Goal: Check status: Check status

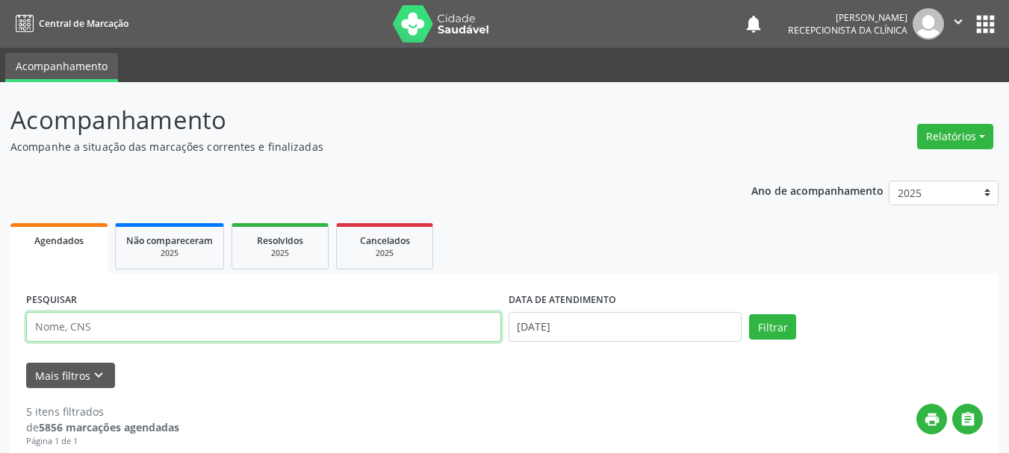
click at [123, 328] on input "text" at bounding box center [263, 327] width 475 height 30
type input "[PERSON_NAME]"
click at [749, 314] on button "Filtrar" at bounding box center [772, 326] width 47 height 25
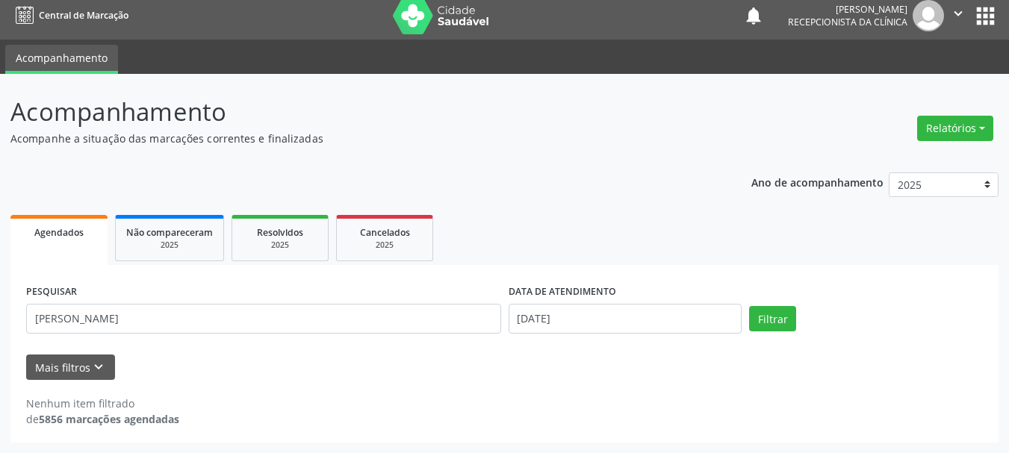
scroll to position [8, 0]
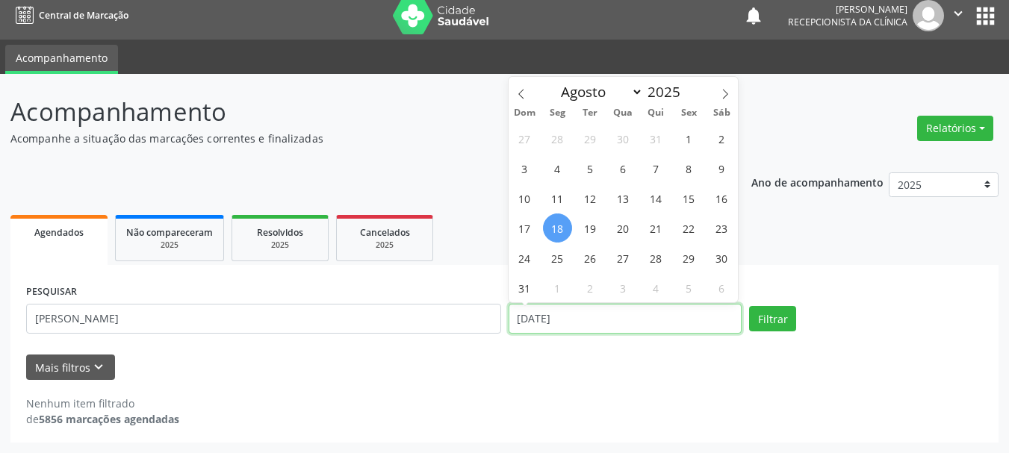
click at [611, 321] on input "[DATE]" at bounding box center [625, 319] width 234 height 30
click at [597, 229] on span "19" at bounding box center [590, 228] width 29 height 29
type input "[DATE]"
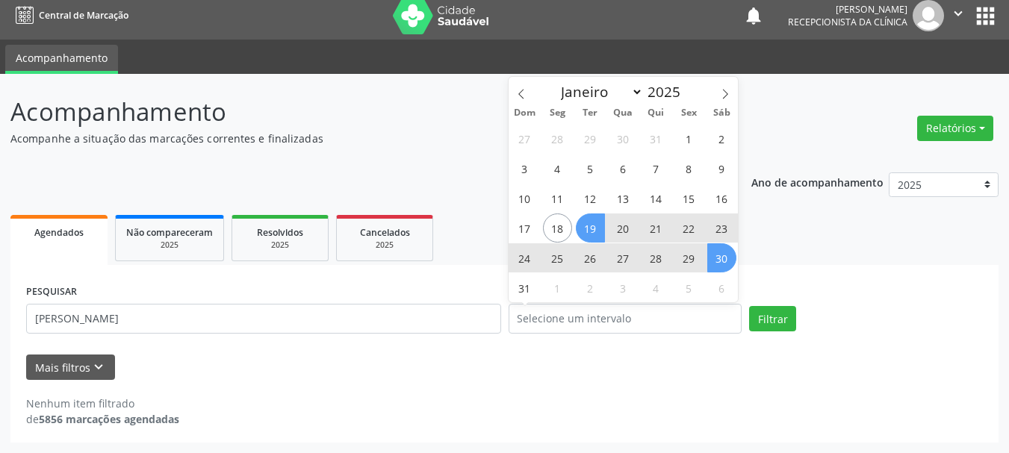
select select "7"
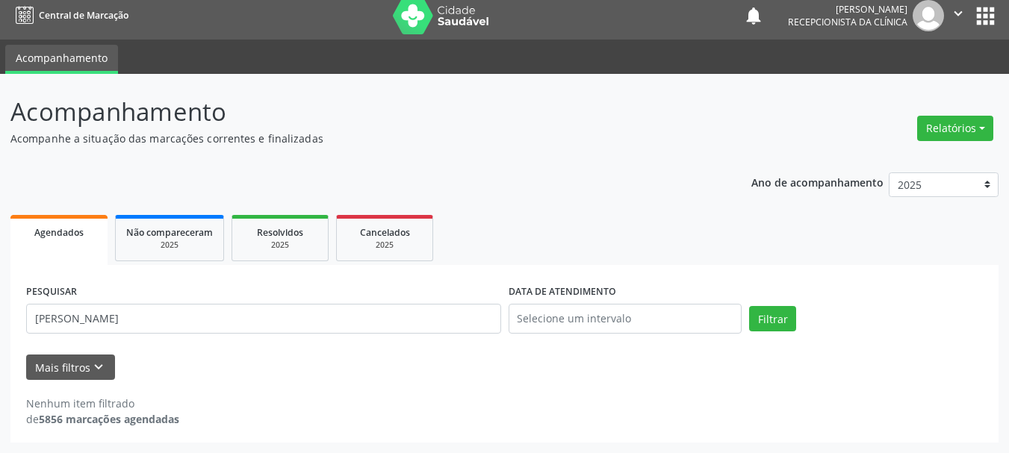
click at [763, 334] on div "PESQUISAR [PERSON_NAME] DATA DE ATENDIMENTO Filtrar" at bounding box center [504, 312] width 964 height 63
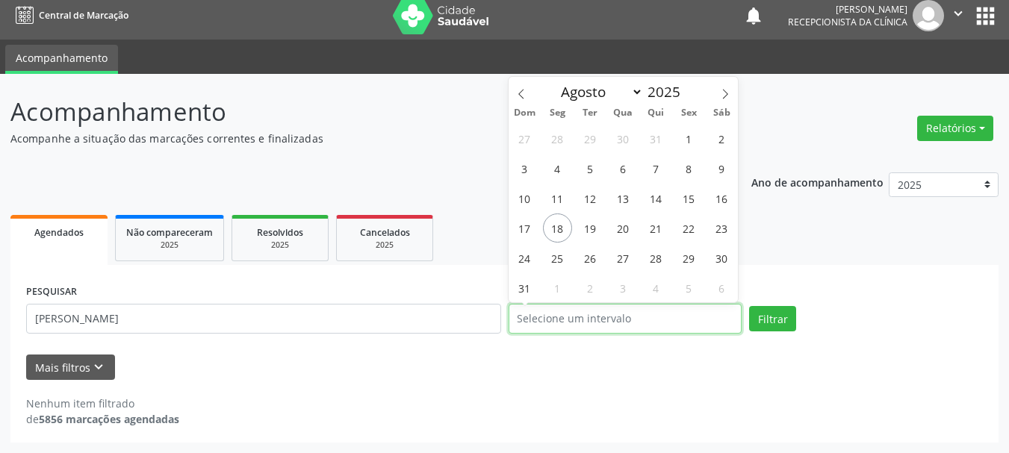
click at [573, 320] on input "text" at bounding box center [625, 319] width 234 height 30
click at [559, 220] on span "18" at bounding box center [557, 228] width 29 height 29
type input "[DATE]"
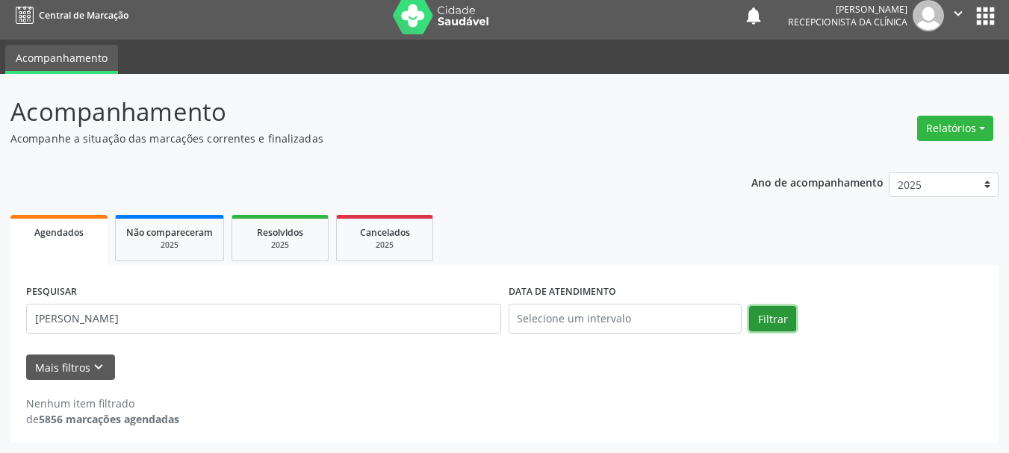
click at [760, 315] on button "Filtrar" at bounding box center [772, 318] width 47 height 25
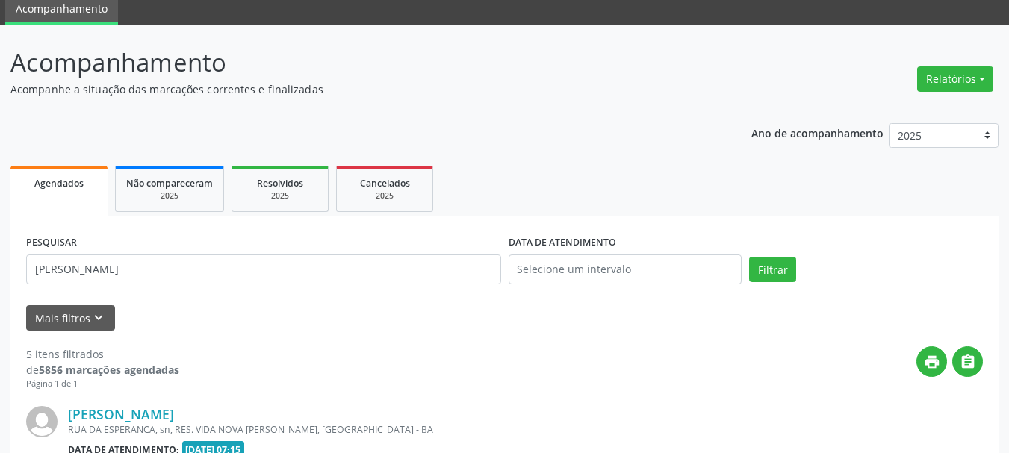
scroll to position [57, 0]
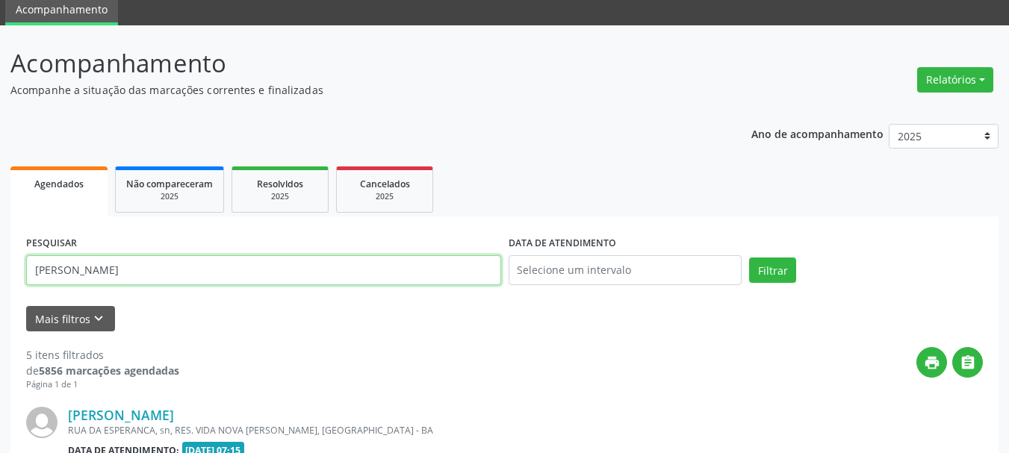
drag, startPoint x: 131, startPoint y: 261, endPoint x: 0, endPoint y: 284, distance: 133.4
click at [794, 270] on button "Filtrar" at bounding box center [772, 270] width 47 height 25
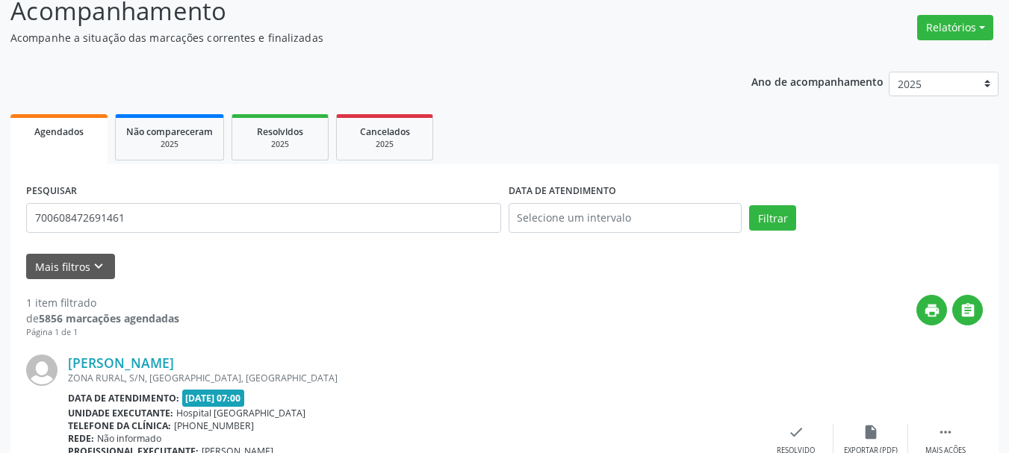
scroll to position [222, 0]
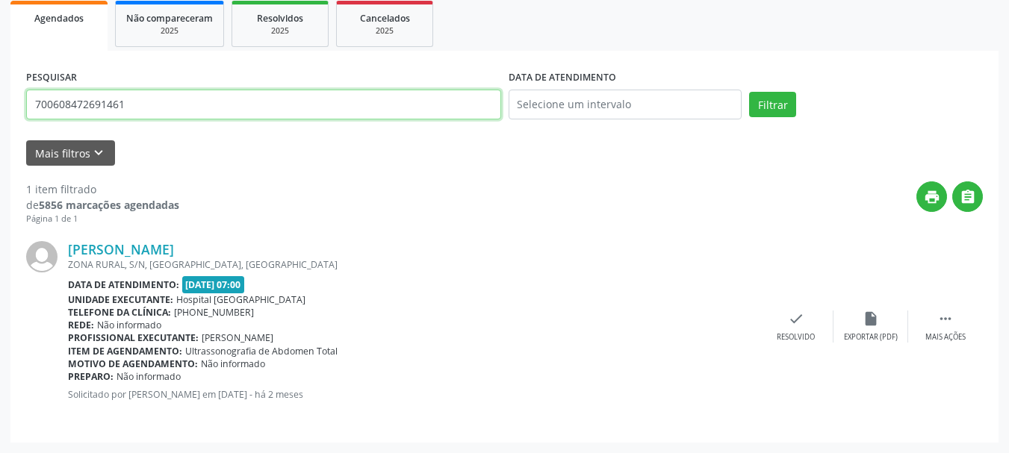
drag, startPoint x: 150, startPoint y: 105, endPoint x: 0, endPoint y: 128, distance: 151.8
click at [0, 113] on div "Acompanhamento Acompanhe a situação das marcações correntes e finalizadas Relat…" at bounding box center [504, 157] width 1009 height 594
type input "[PERSON_NAME]"
click at [749, 92] on button "Filtrar" at bounding box center [772, 104] width 47 height 25
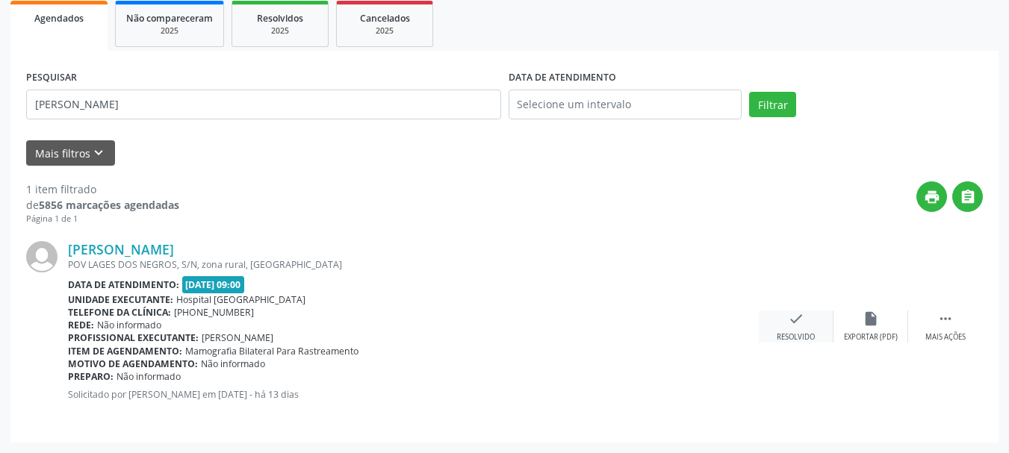
click at [776, 332] on div "Resolvido" at bounding box center [795, 337] width 38 height 10
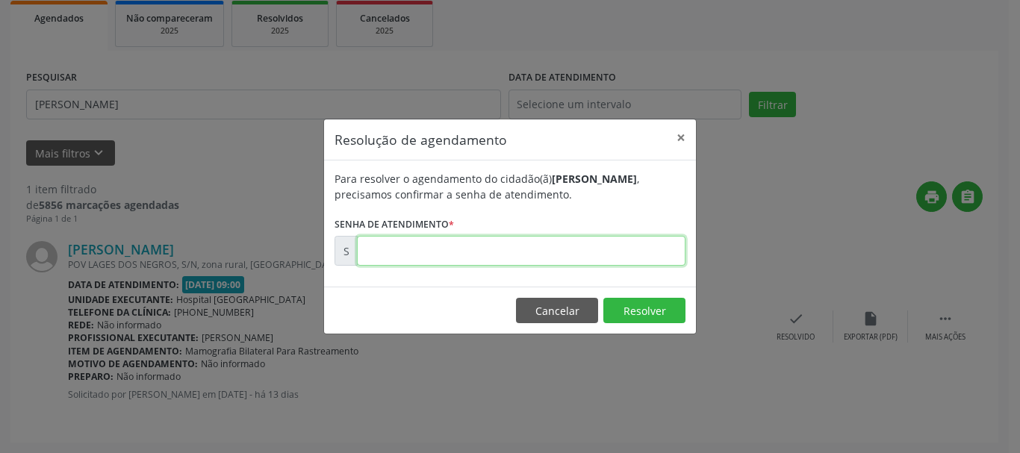
click at [658, 263] on input "text" at bounding box center [521, 251] width 329 height 30
type input "00169677"
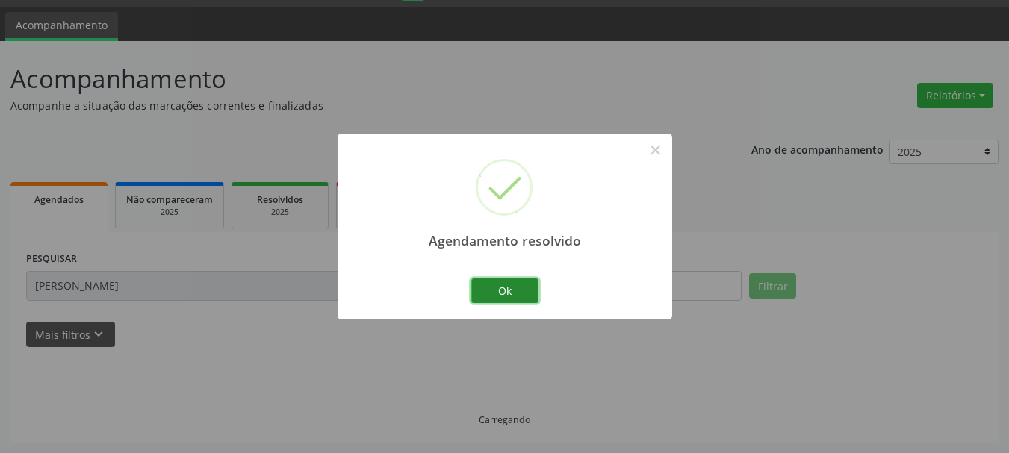
scroll to position [8, 0]
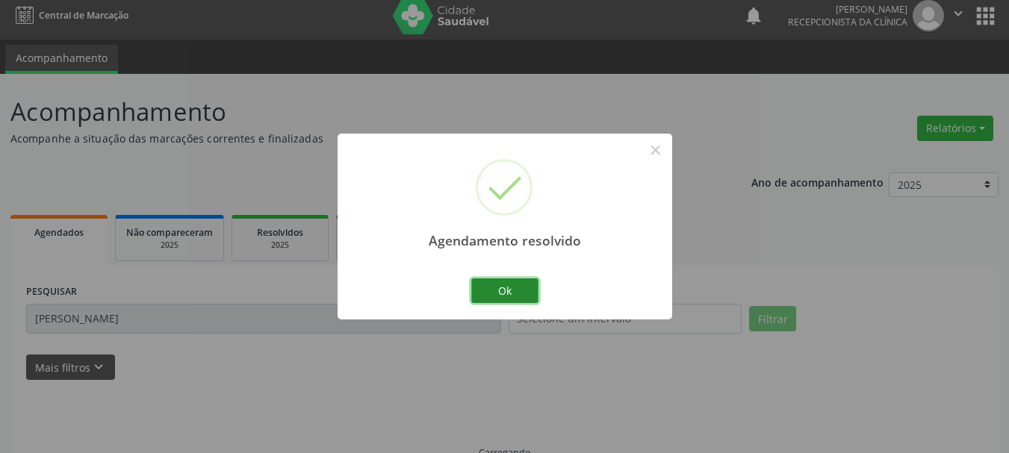
click at [514, 295] on button "Ok" at bounding box center [504, 290] width 67 height 25
